Goal: Task Accomplishment & Management: Manage account settings

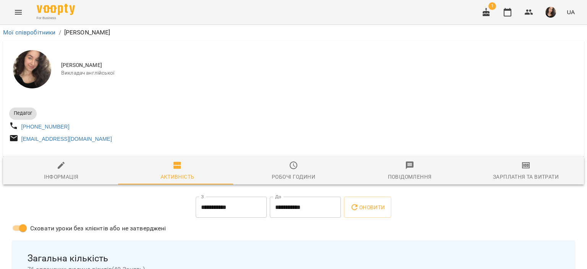
click at [14, 12] on icon "Menu" at bounding box center [18, 12] width 9 height 9
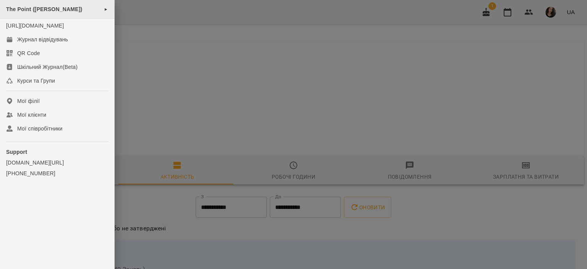
click at [41, 6] on span "The Point (Донцова)" at bounding box center [44, 9] width 76 height 6
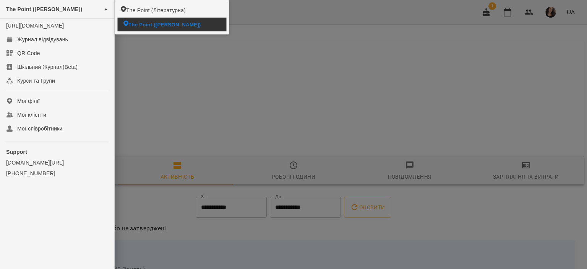
click at [147, 29] on li "The Point (Донцова)" at bounding box center [172, 24] width 109 height 13
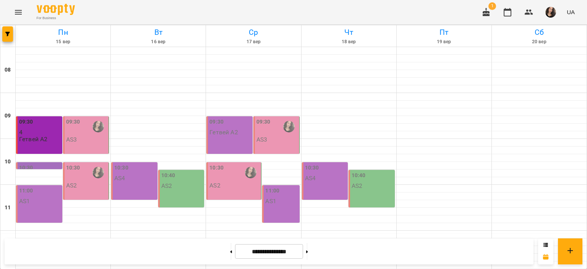
click at [89, 144] on div "09:30 AS3" at bounding box center [86, 134] width 46 height 37
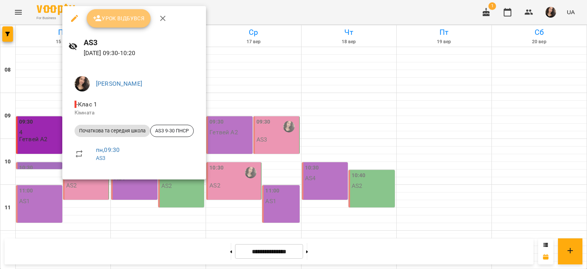
click at [131, 16] on span "Урок відбувся" at bounding box center [119, 18] width 52 height 9
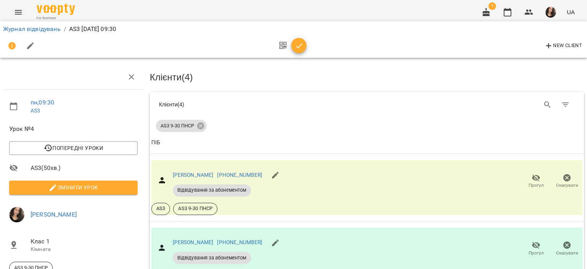
scroll to position [74, 0]
click at [533, 182] on span "Прогул" at bounding box center [536, 185] width 15 height 6
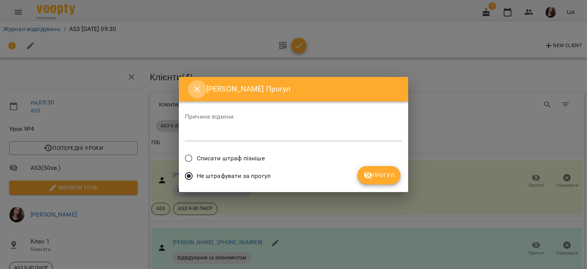
click at [196, 86] on icon "Close" at bounding box center [197, 88] width 9 height 9
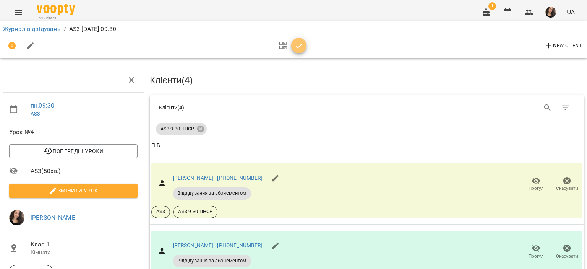
click at [295, 47] on icon "button" at bounding box center [299, 45] width 9 height 9
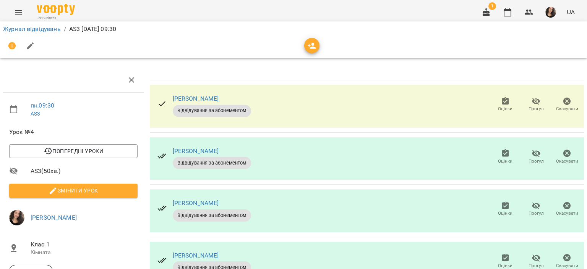
scroll to position [62, 0]
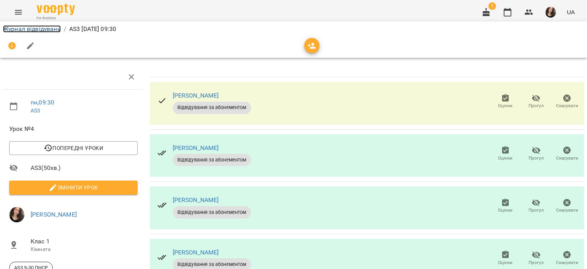
click at [12, 29] on link "Журнал відвідувань" at bounding box center [32, 28] width 58 height 7
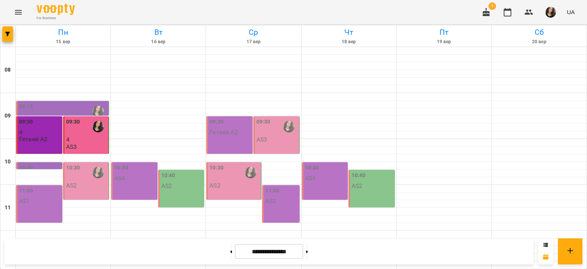
click at [42, 104] on div "09:15" at bounding box center [63, 111] width 88 height 18
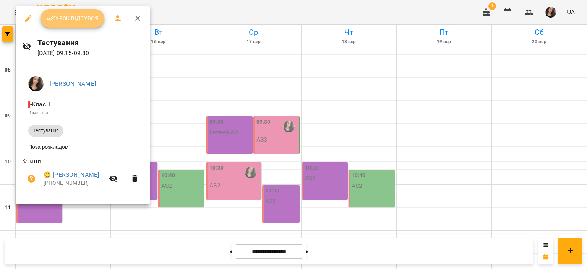
click at [78, 13] on button "Урок відбувся" at bounding box center [73, 18] width 64 height 18
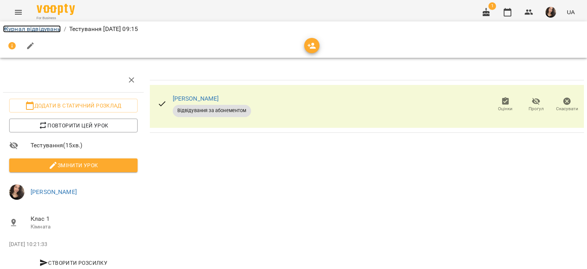
click at [45, 28] on link "Журнал відвідувань" at bounding box center [32, 28] width 58 height 7
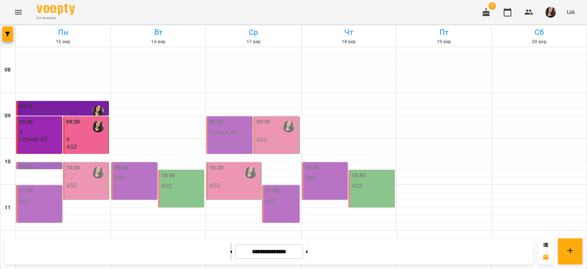
click at [230, 250] on button at bounding box center [231, 251] width 2 height 17
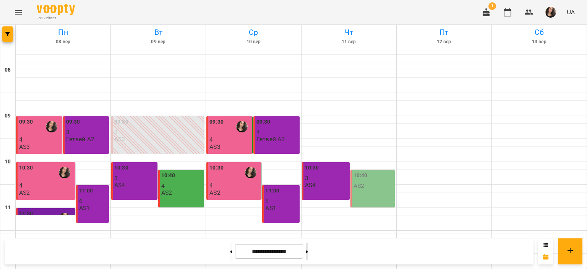
click at [308, 253] on button at bounding box center [307, 251] width 2 height 17
type input "**********"
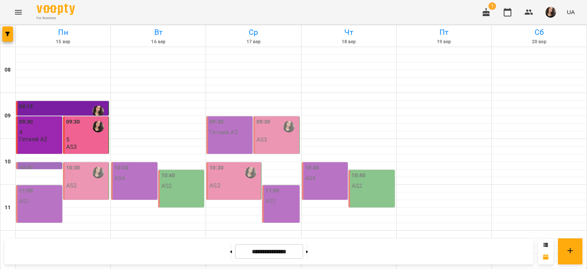
click at [75, 184] on p "AS2" at bounding box center [71, 185] width 11 height 6
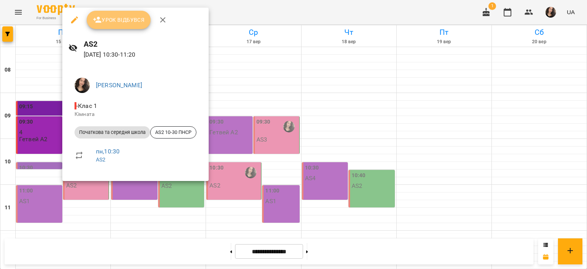
click at [109, 23] on span "Урок відбувся" at bounding box center [119, 19] width 52 height 9
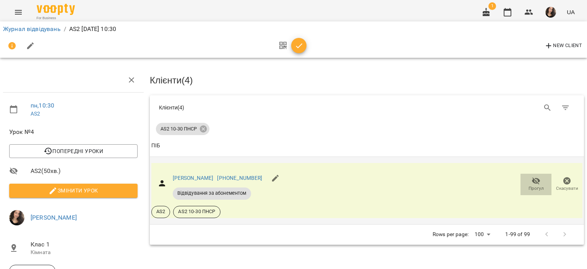
click at [532, 180] on icon "button" at bounding box center [536, 180] width 9 height 9
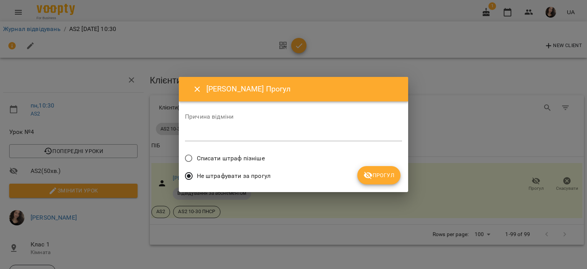
click at [237, 154] on span "Списати штраф пізніше" at bounding box center [231, 158] width 68 height 9
click at [207, 134] on textarea at bounding box center [293, 134] width 217 height 7
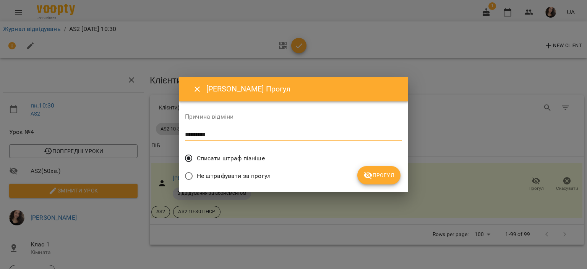
type textarea "*********"
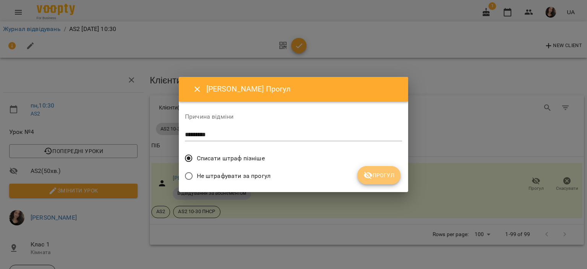
click at [381, 179] on span "Прогул" at bounding box center [378, 174] width 31 height 9
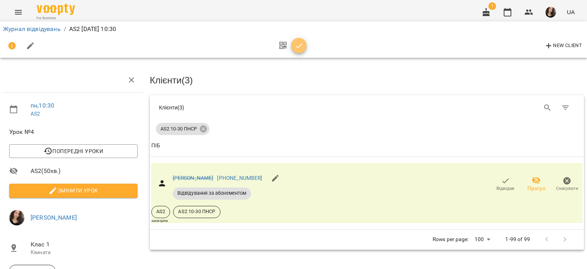
click at [302, 41] on icon "button" at bounding box center [299, 45] width 9 height 9
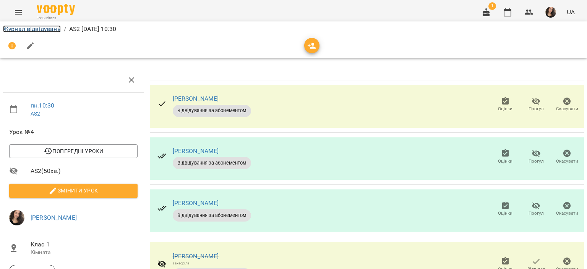
click at [24, 29] on link "Журнал відвідувань" at bounding box center [32, 28] width 58 height 7
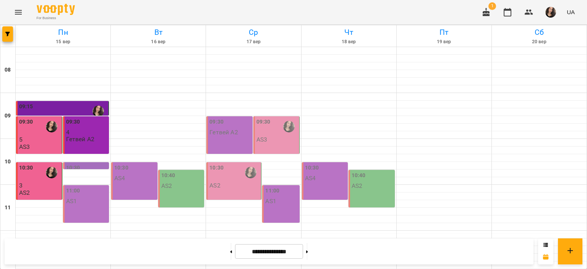
click at [25, 139] on p "5" at bounding box center [39, 139] width 41 height 6
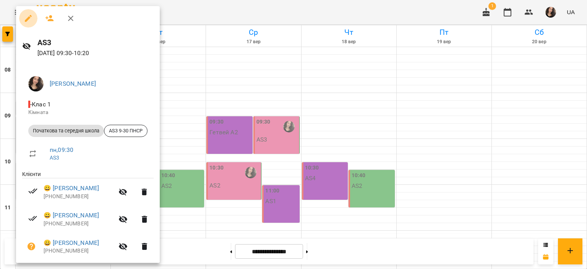
click at [25, 15] on icon "button" at bounding box center [28, 18] width 9 height 9
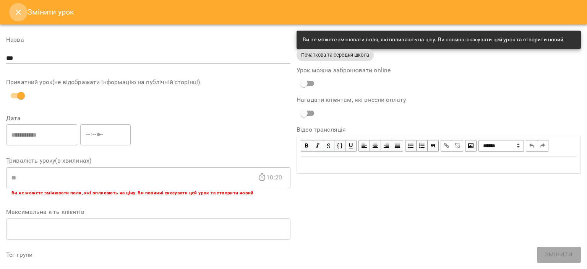
click at [19, 12] on icon "Close" at bounding box center [18, 12] width 5 height 5
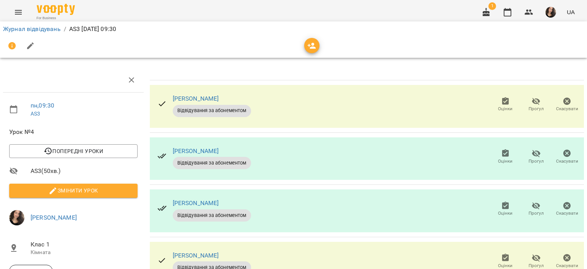
click at [502, 100] on icon "button" at bounding box center [505, 101] width 7 height 8
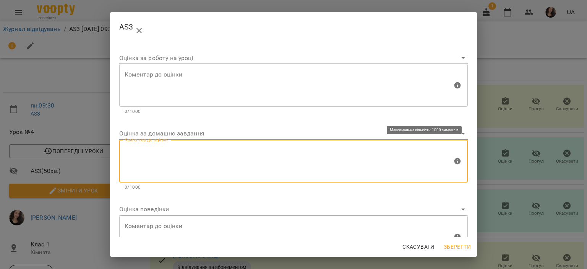
click at [213, 154] on textarea at bounding box center [289, 161] width 328 height 29
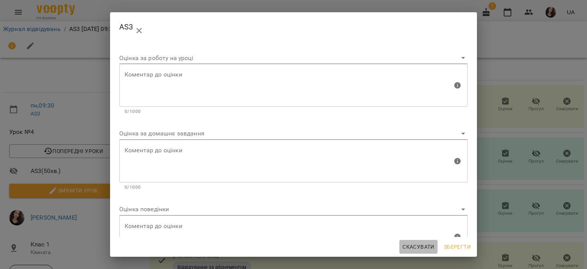
click at [413, 244] on span "Скасувати" at bounding box center [418, 246] width 32 height 9
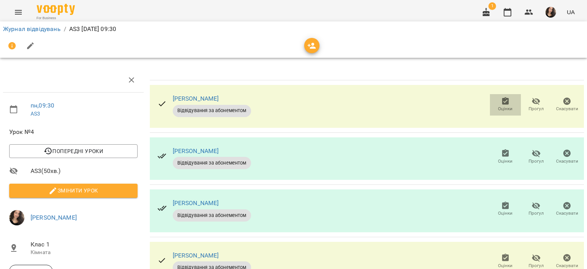
click at [501, 97] on icon "button" at bounding box center [505, 101] width 9 height 9
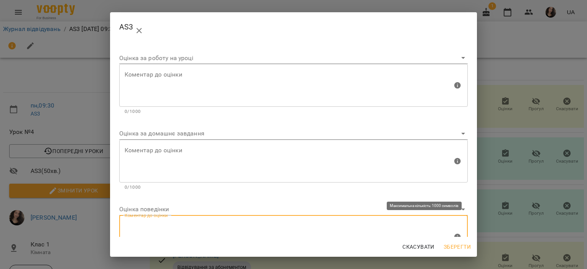
click at [180, 225] on textarea at bounding box center [289, 236] width 328 height 29
click at [196, 229] on textarea "**********" at bounding box center [286, 236] width 322 height 29
click at [197, 225] on textarea "**********" at bounding box center [286, 236] width 322 height 29
click at [206, 227] on textarea "**********" at bounding box center [286, 236] width 322 height 29
click at [302, 224] on textarea "**********" at bounding box center [286, 236] width 322 height 29
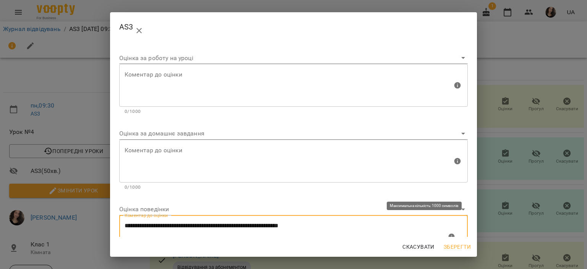
drag, startPoint x: 336, startPoint y: 227, endPoint x: 240, endPoint y: 229, distance: 96.3
click at [240, 229] on textarea "**********" at bounding box center [286, 236] width 322 height 29
type textarea "**********"
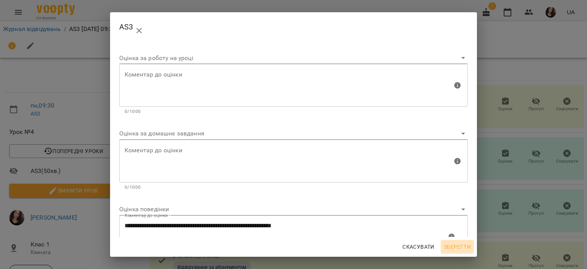
click at [453, 247] on span "Зберегти" at bounding box center [457, 246] width 27 height 9
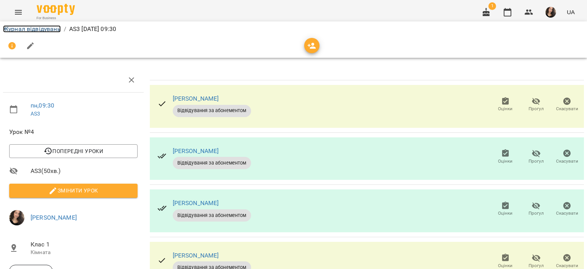
click at [50, 29] on link "Журнал відвідувань" at bounding box center [32, 28] width 58 height 7
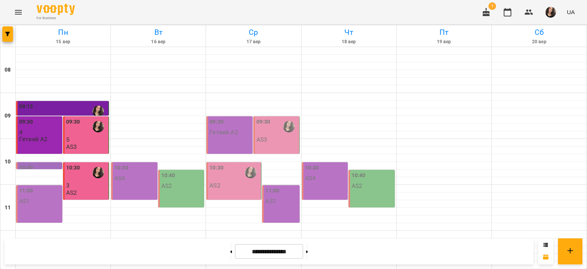
scroll to position [43, 0]
click at [78, 164] on div "10:30" at bounding box center [73, 173] width 14 height 18
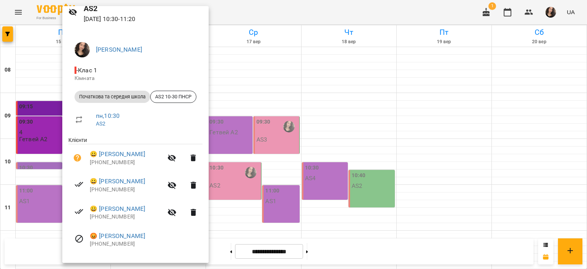
scroll to position [37, 0]
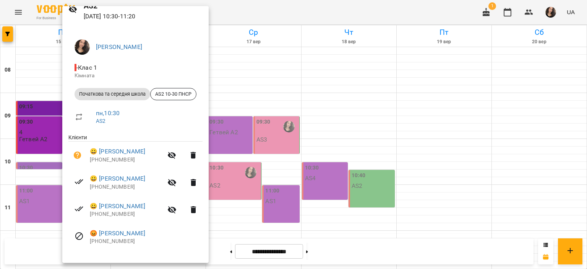
click at [377, 7] on div at bounding box center [293, 134] width 587 height 269
